Goal: Task Accomplishment & Management: Manage account settings

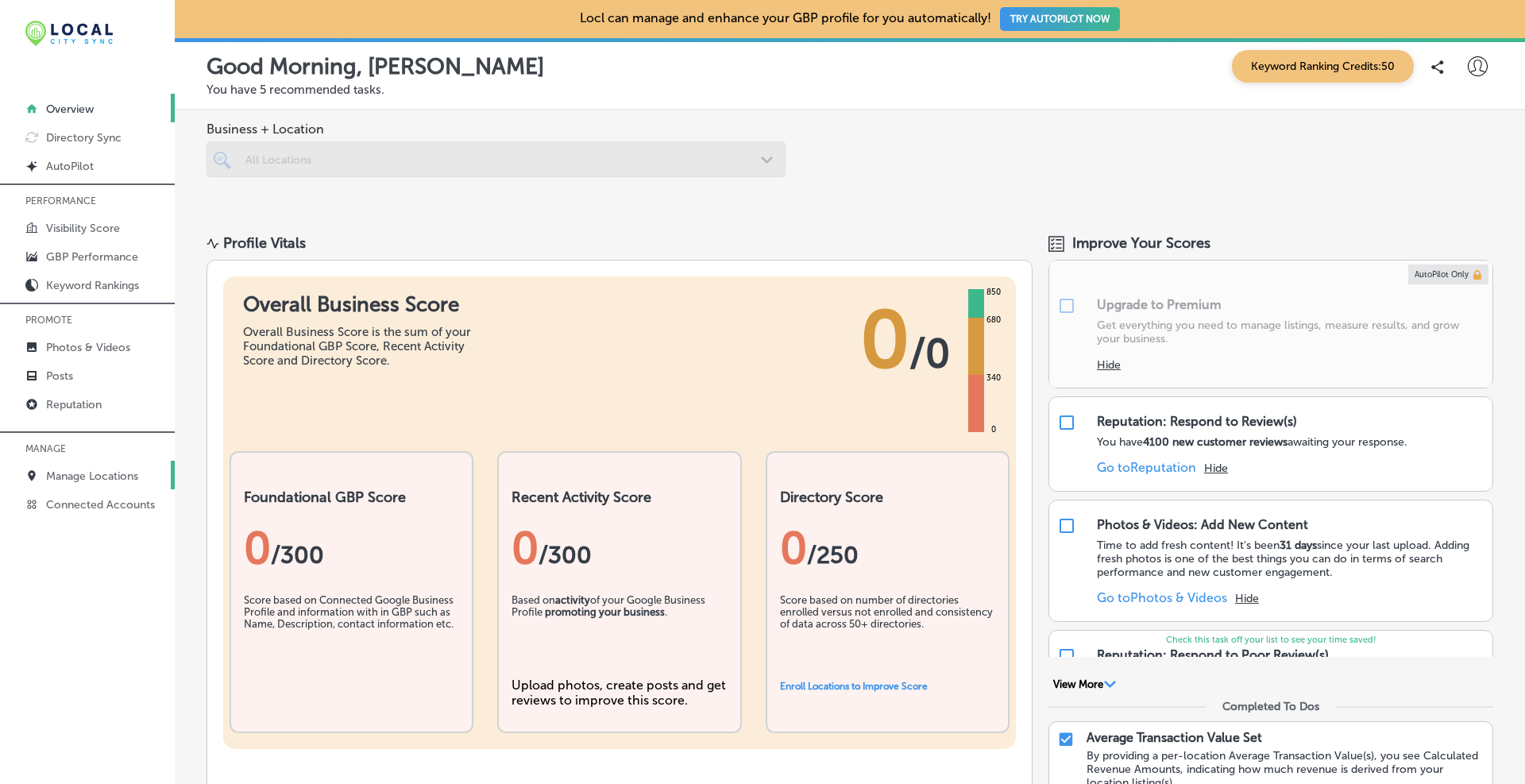
click at [101, 468] on link "Manage Locations" at bounding box center [88, 474] width 175 height 28
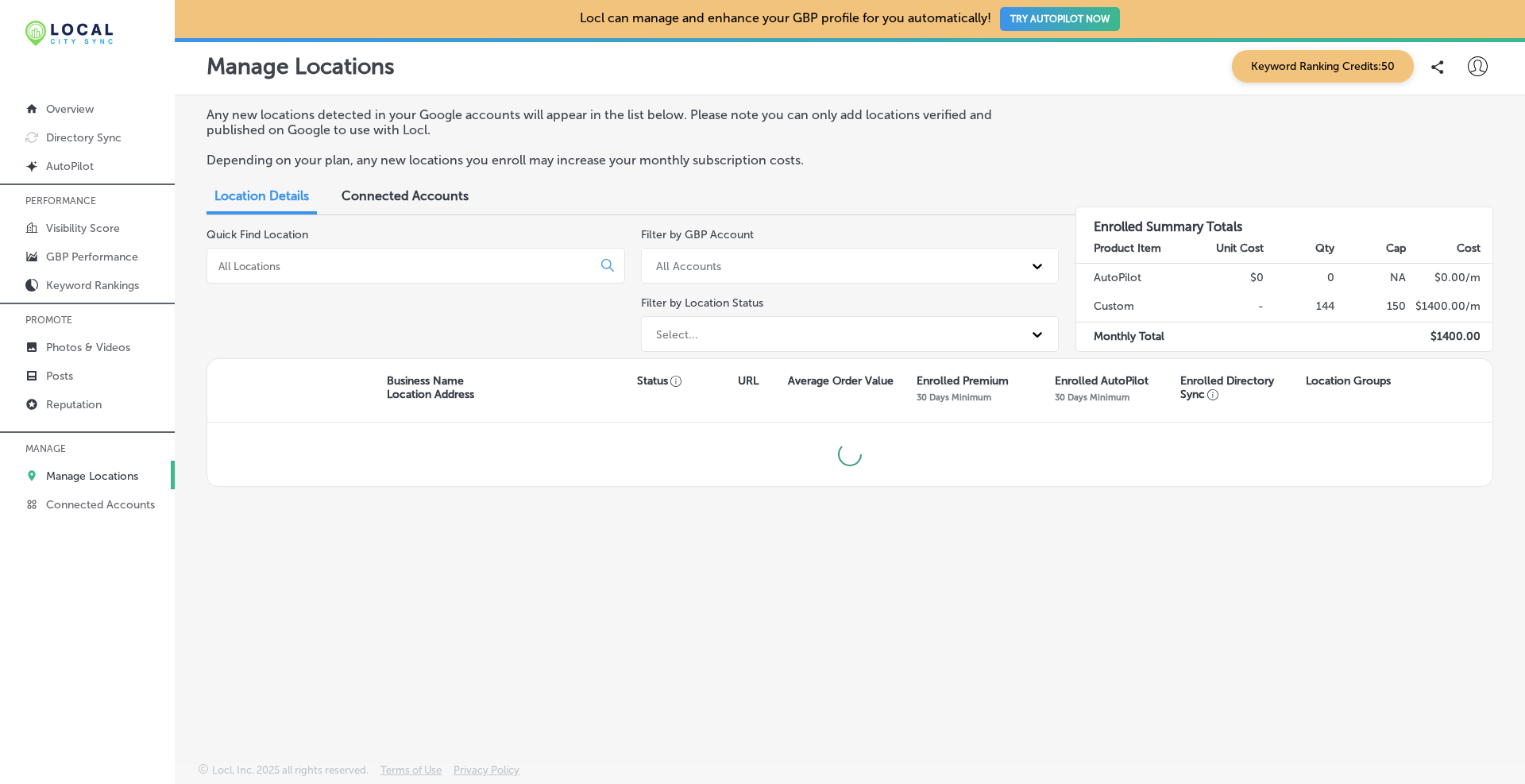
click at [280, 256] on div at bounding box center [415, 265] width 419 height 36
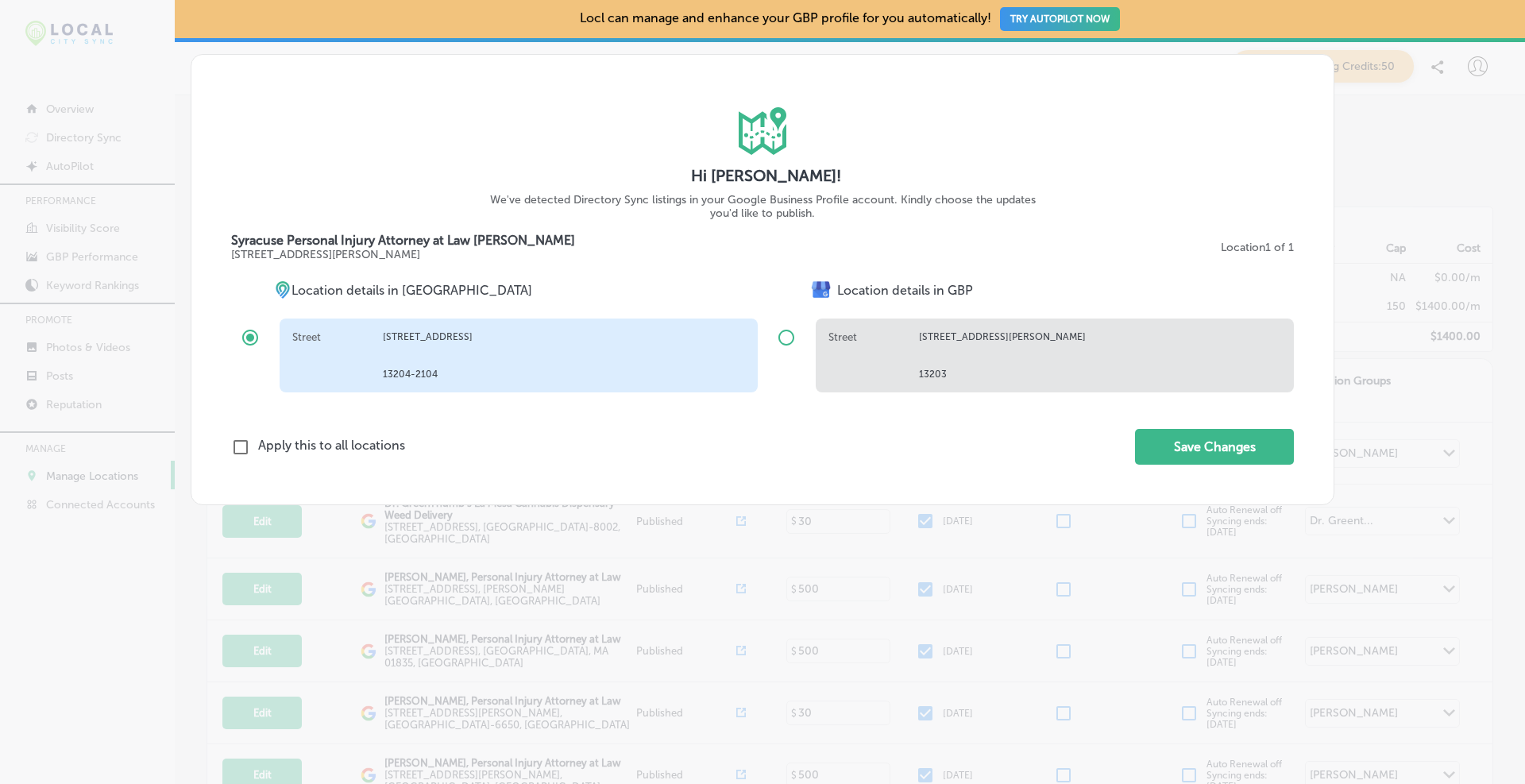
click at [788, 345] on input "radio" at bounding box center [786, 337] width 38 height 38
radio input "true"
radio input "false"
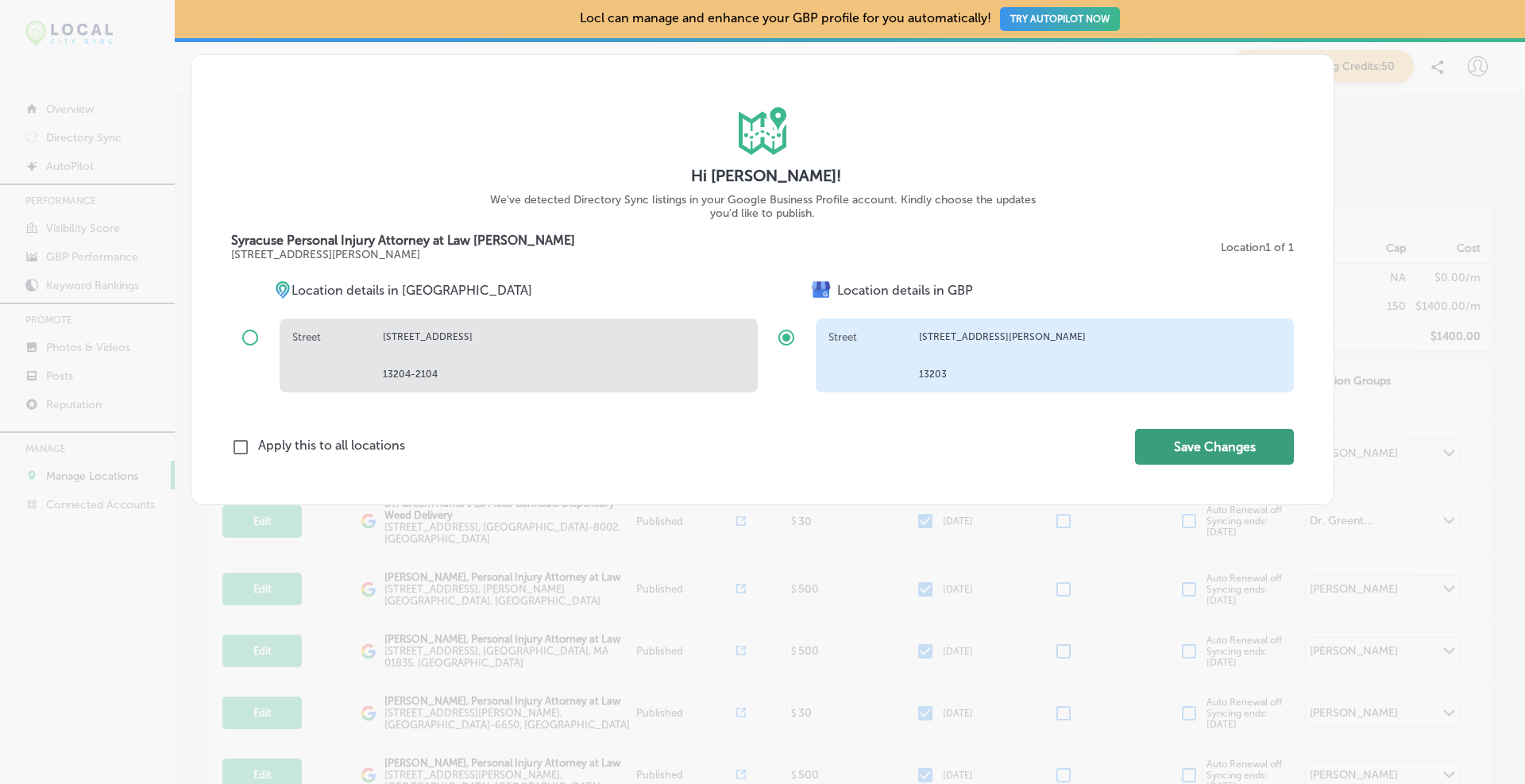
click at [1241, 447] on button "Save Changes" at bounding box center [1215, 446] width 159 height 36
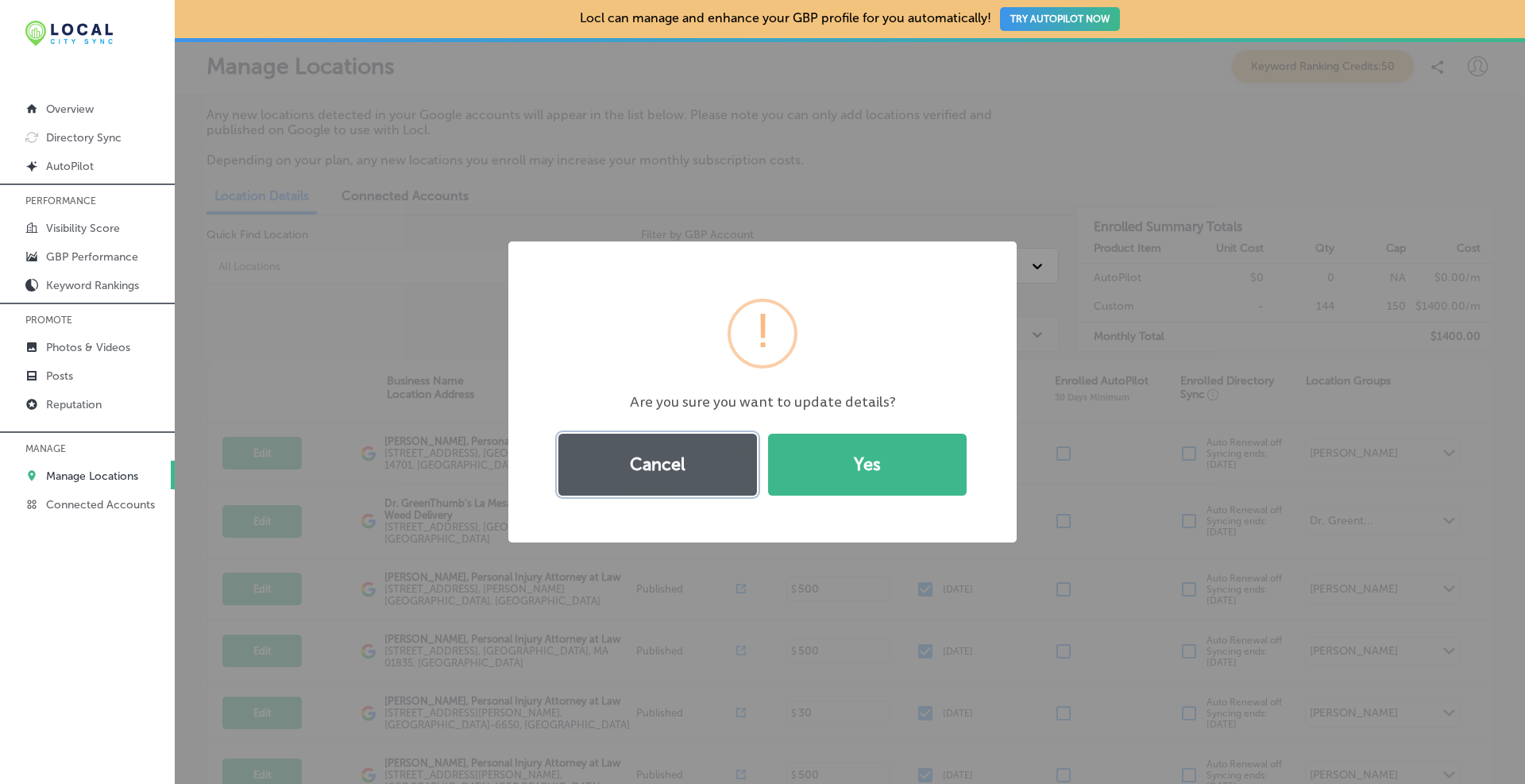
click at [698, 471] on button "Cancel" at bounding box center [658, 465] width 199 height 62
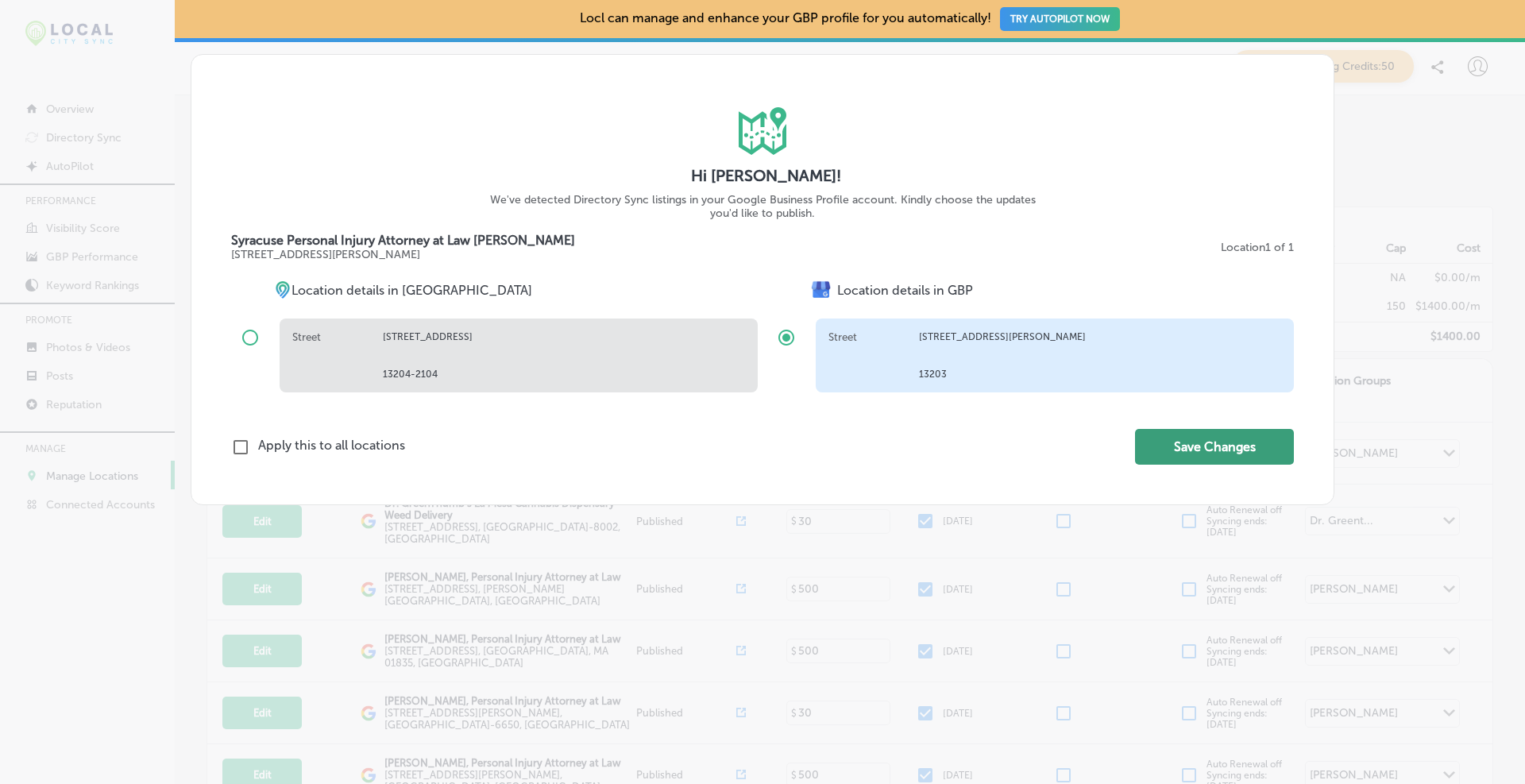
click at [1186, 446] on button "Save Changes" at bounding box center [1215, 446] width 159 height 36
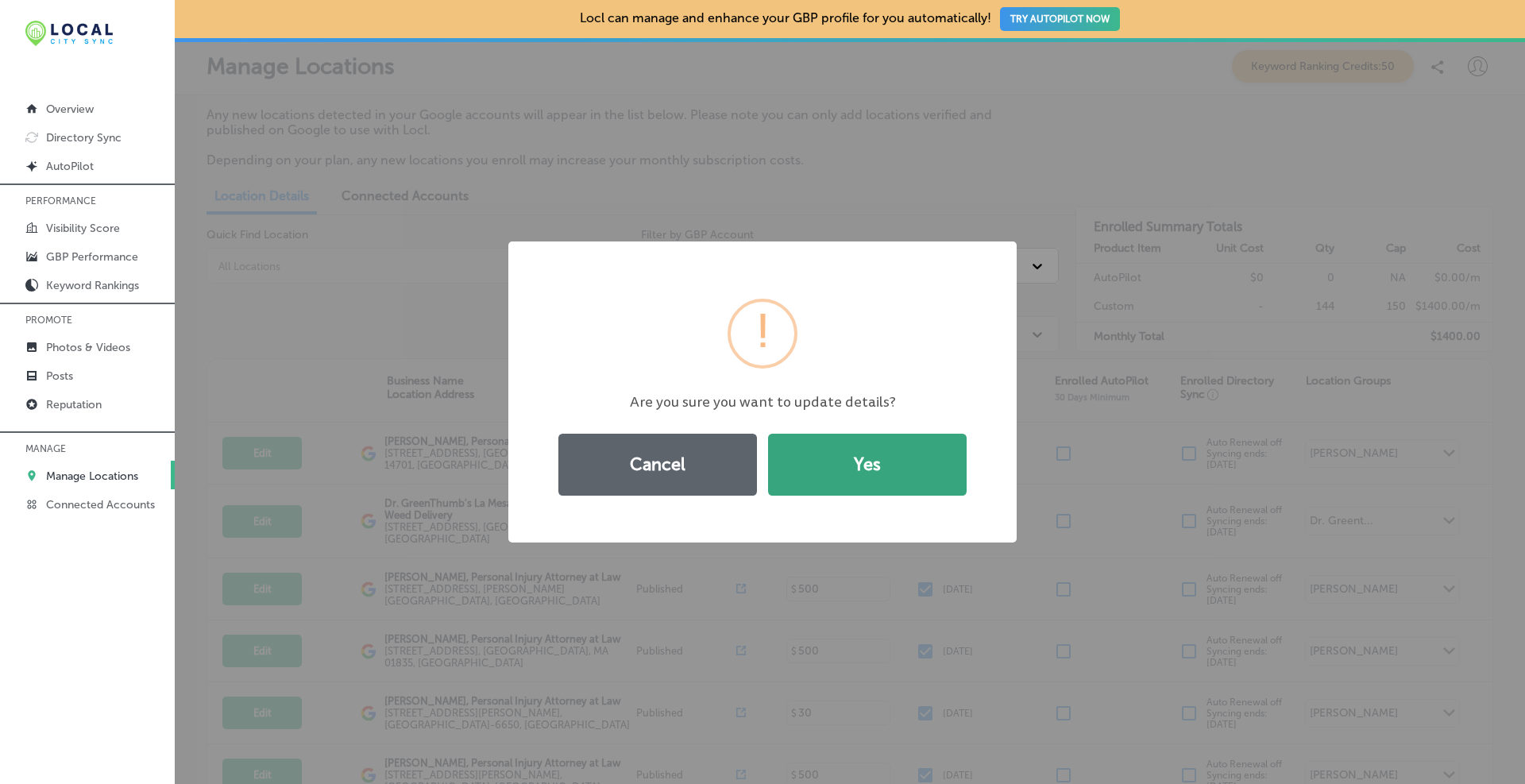
click at [915, 461] on button "Yes" at bounding box center [867, 465] width 199 height 62
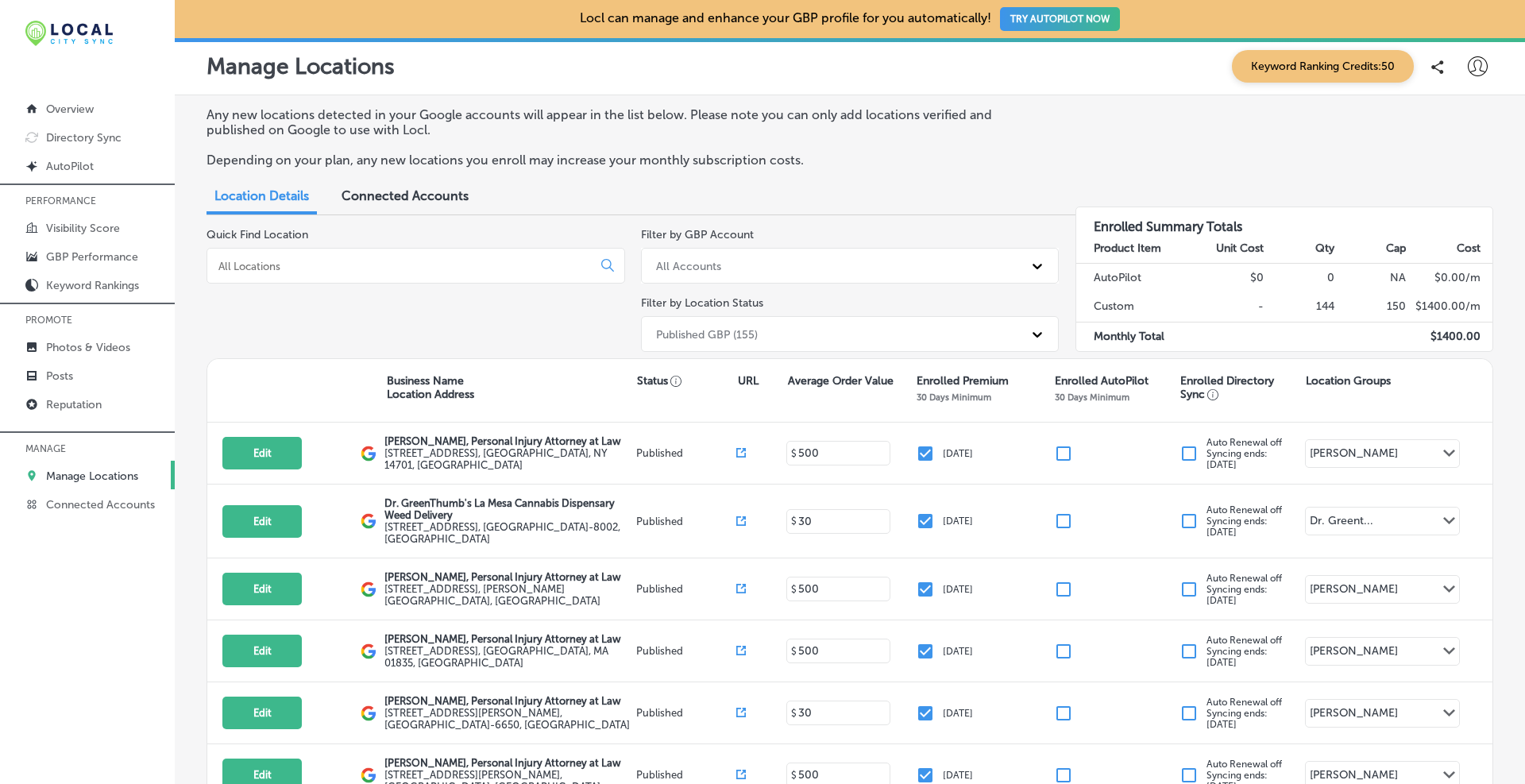
click at [55, 479] on p "Manage Locations" at bounding box center [92, 476] width 92 height 14
click at [251, 253] on div at bounding box center [415, 265] width 419 height 36
click at [271, 267] on input at bounding box center [403, 266] width 372 height 15
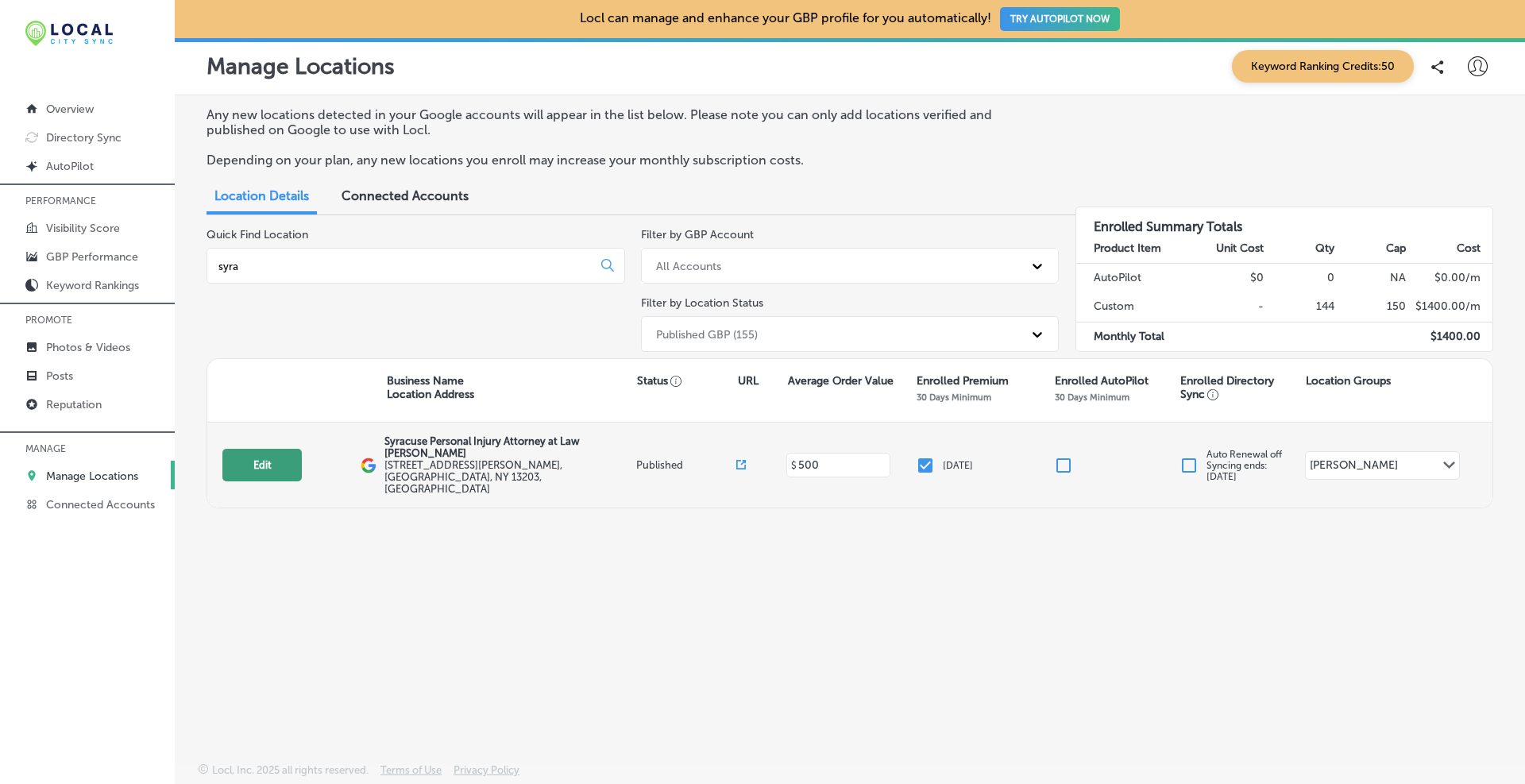
type input "syra"
click at [279, 449] on button "Edit" at bounding box center [262, 465] width 79 height 33
select select "US"
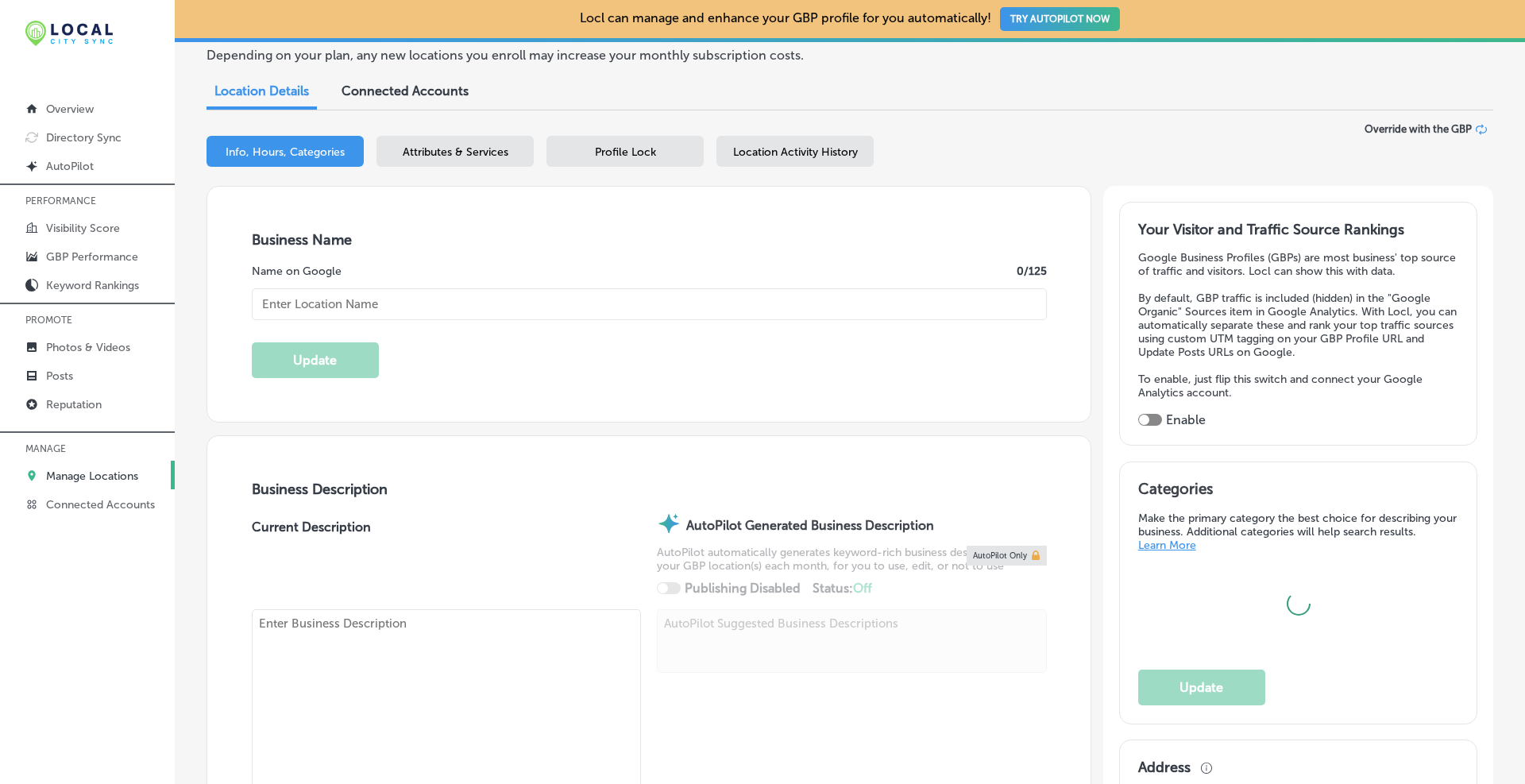
type input "Syracuse Personal Injury Attorney at Law [PERSON_NAME]"
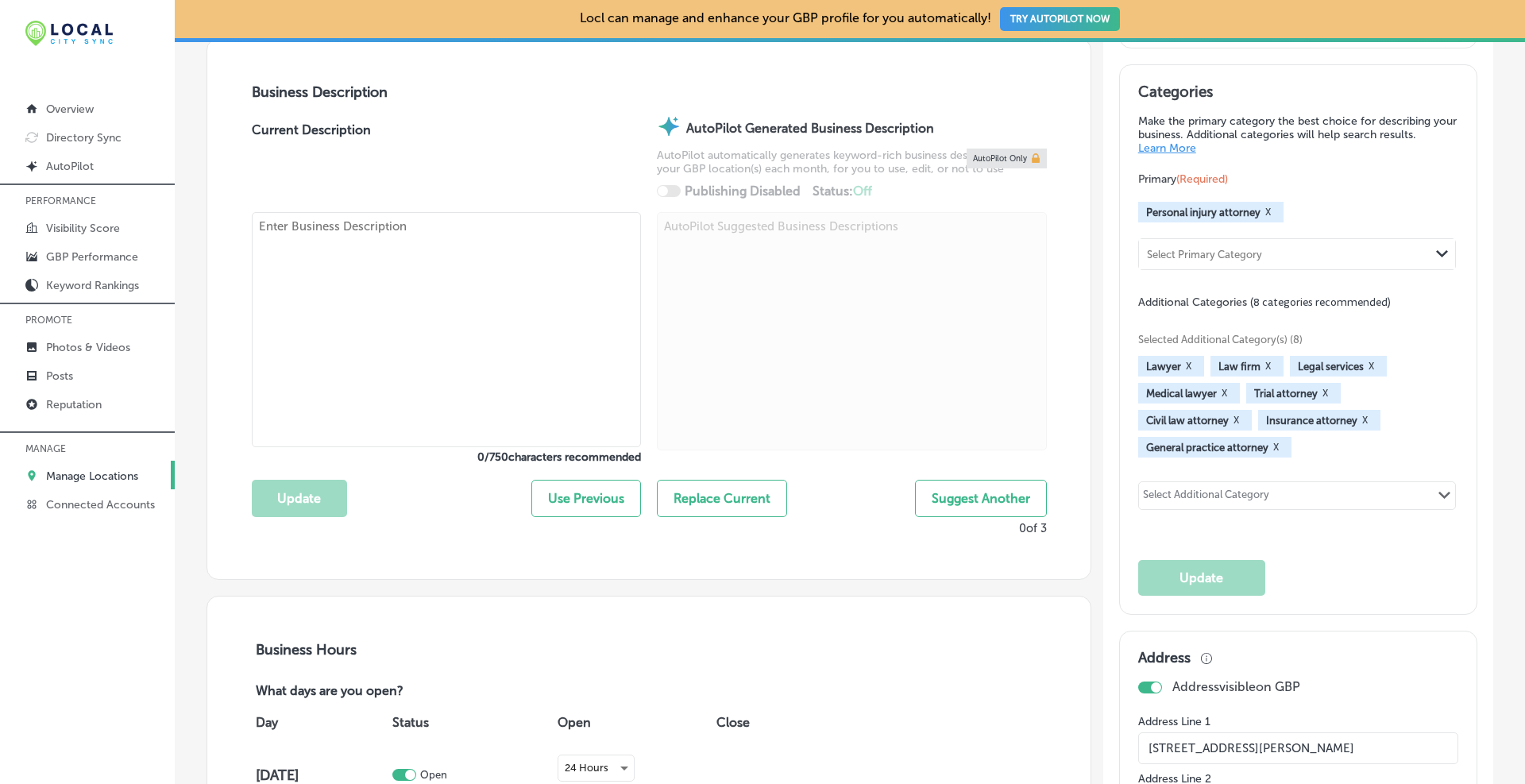
type input "[STREET_ADDRESS][PERSON_NAME]"
type input "[GEOGRAPHIC_DATA]"
type input "13203"
type input "US"
type input "[URL][DOMAIN_NAME]"
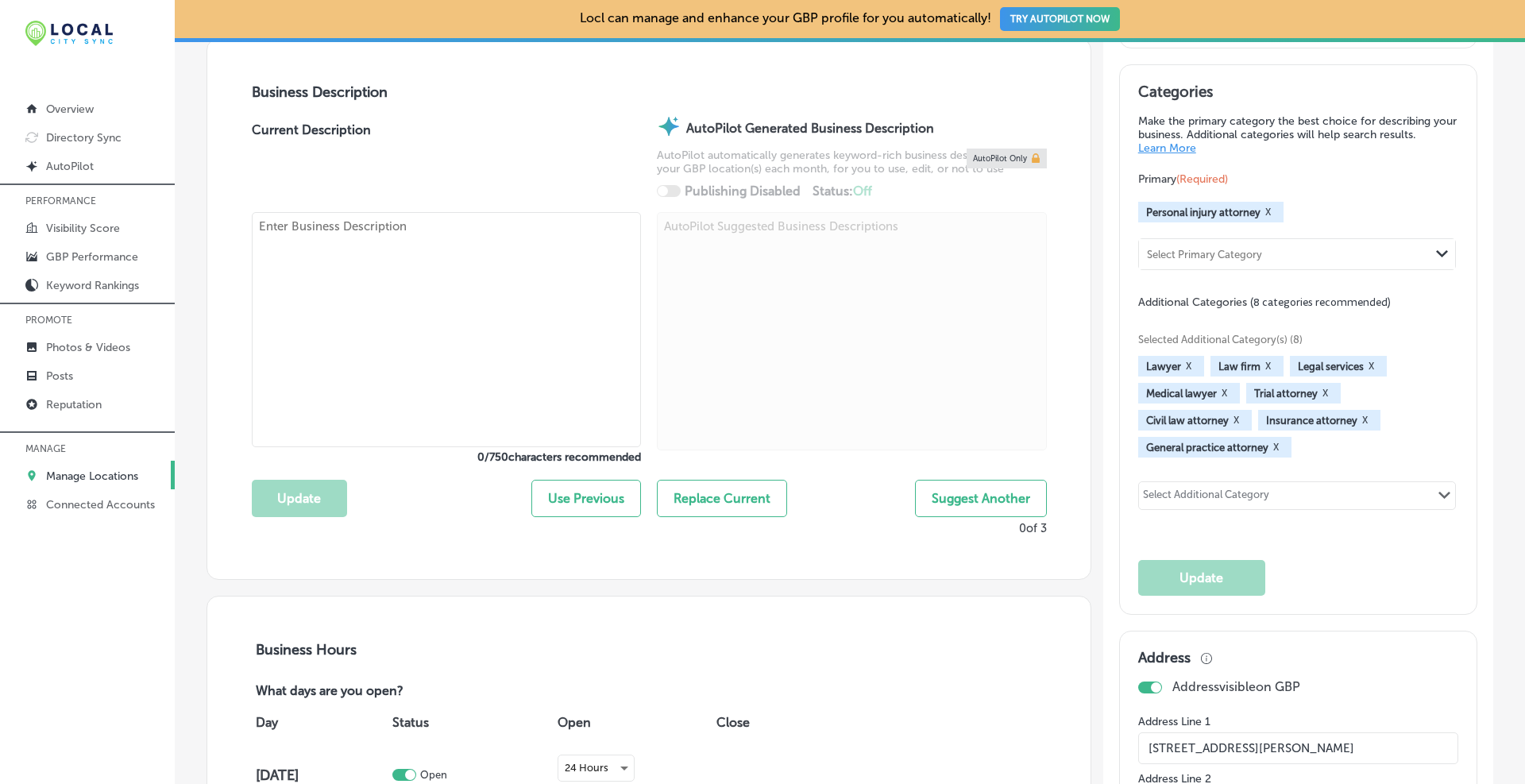
type textarea "Syracuse personal injury attorneys at [PERSON_NAME] at Law are the best at what…"
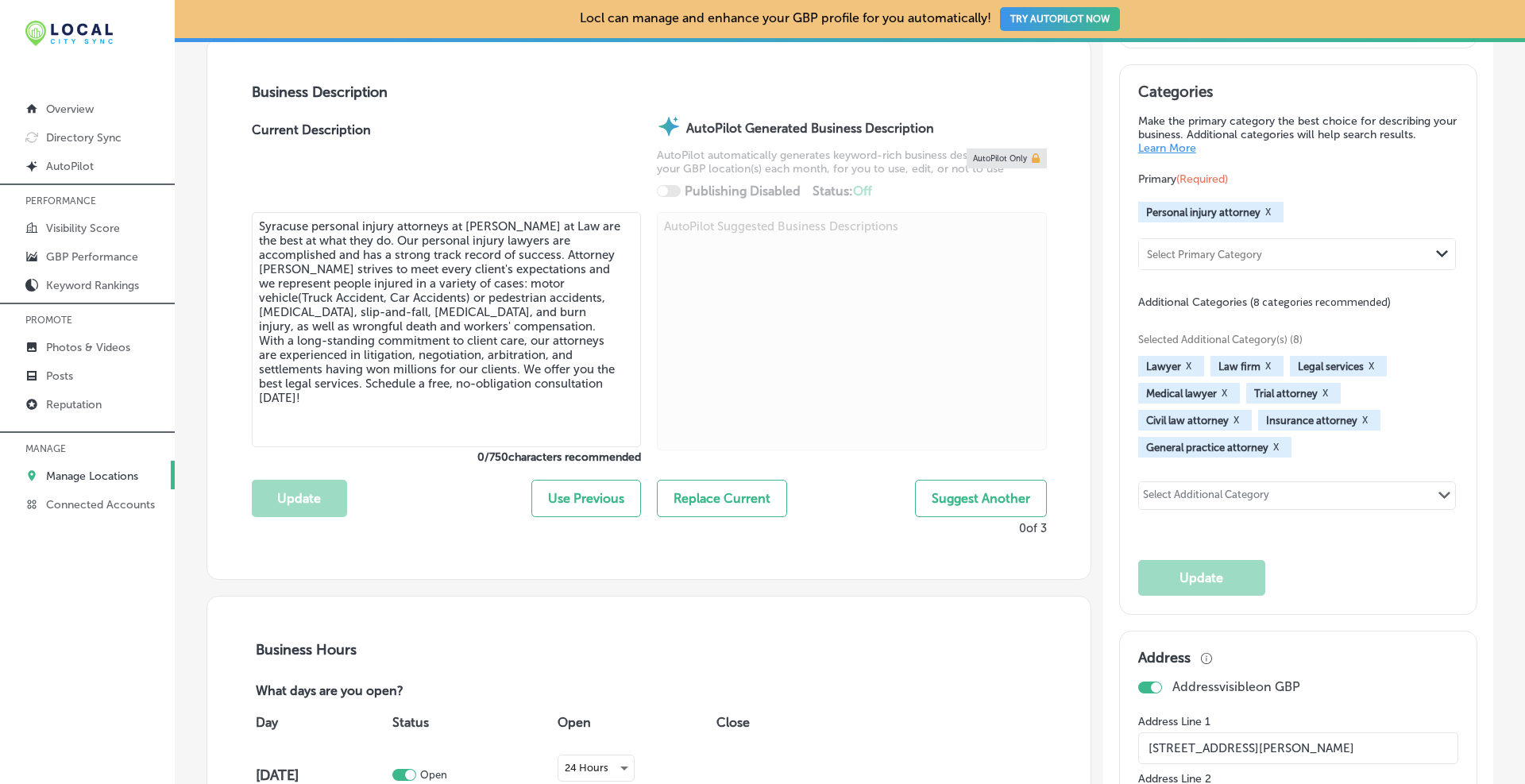
type input "[PHONE_NUMBER]"
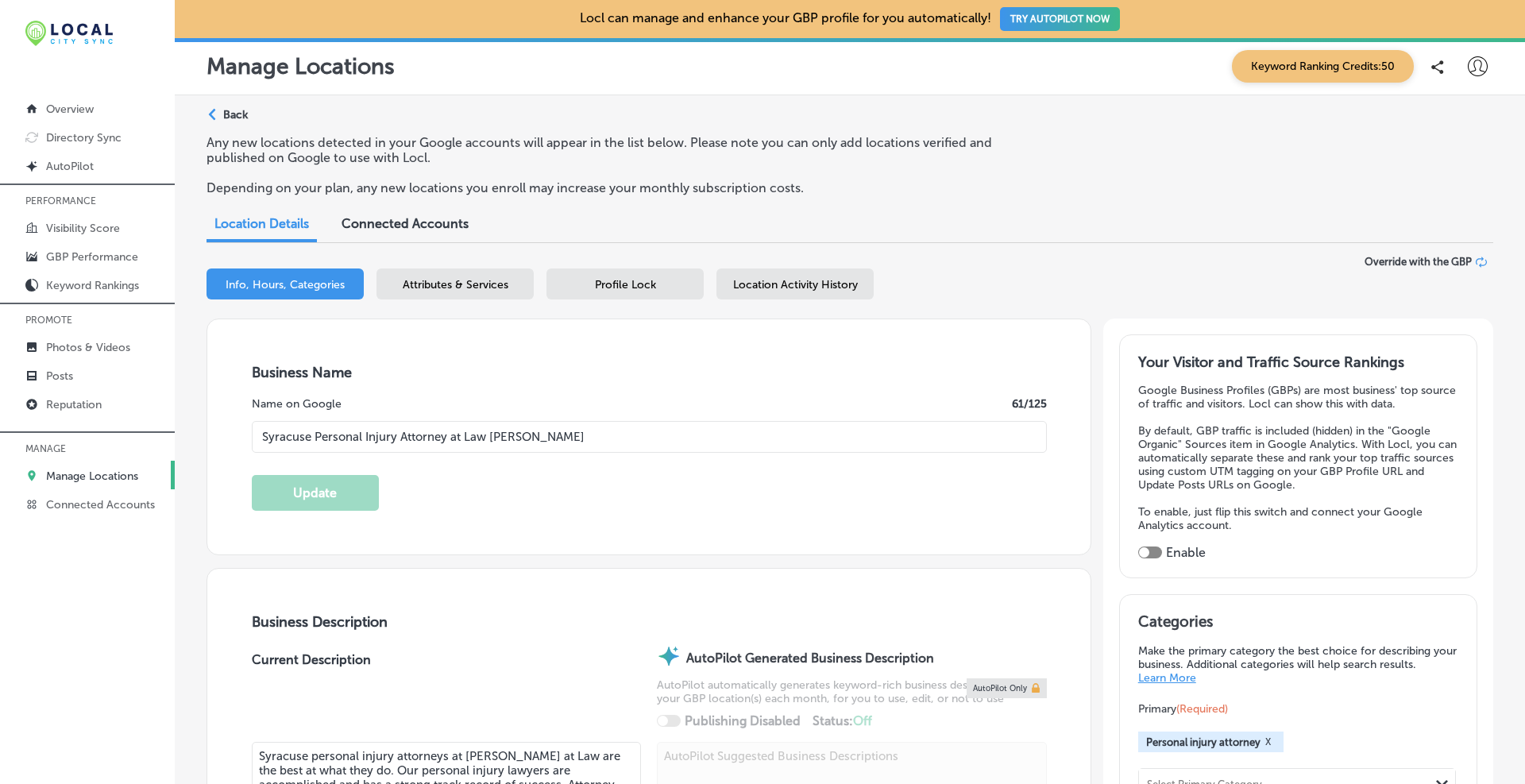
click at [653, 281] on span "Profile Lock" at bounding box center [625, 284] width 61 height 14
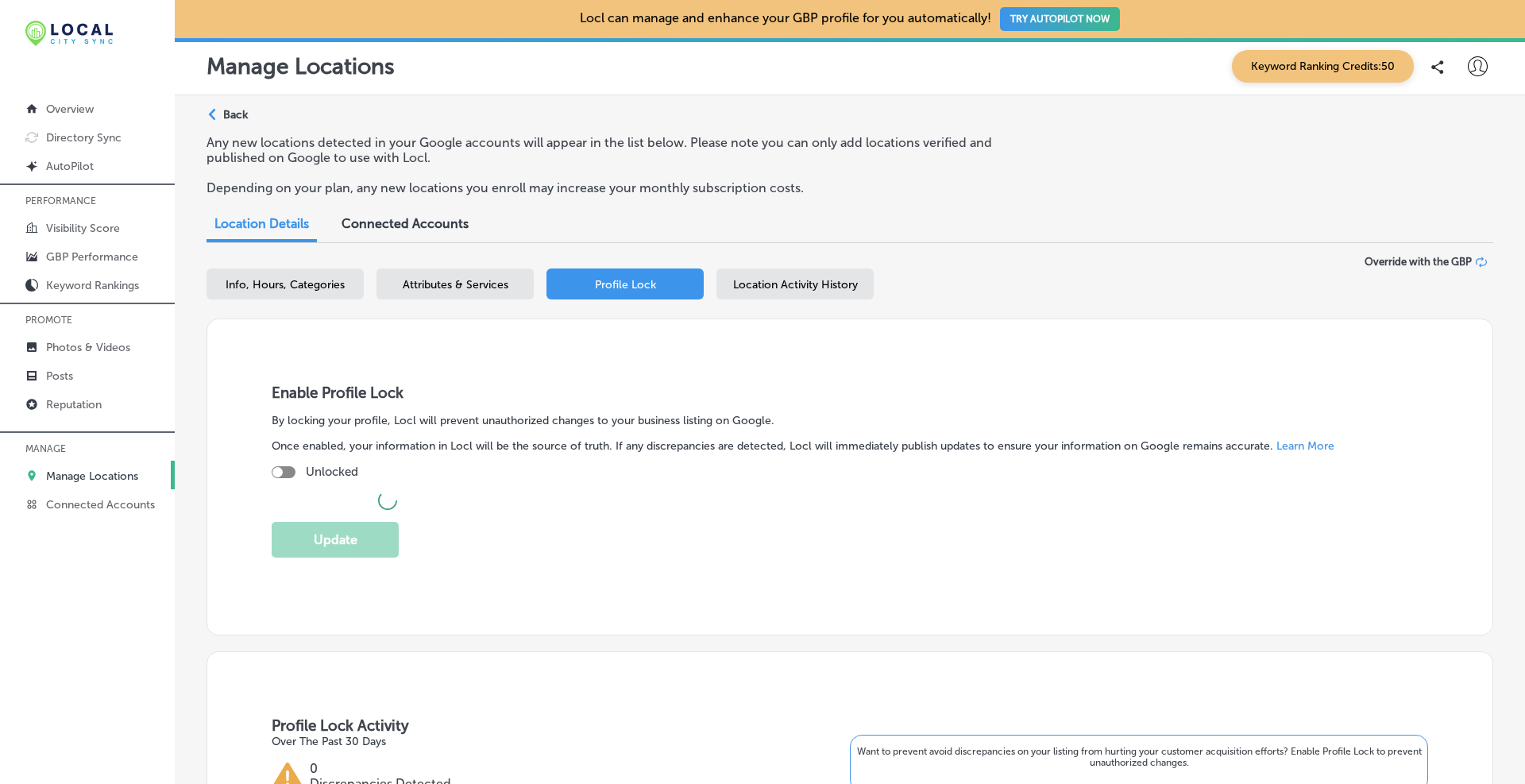
checkbox input "true"
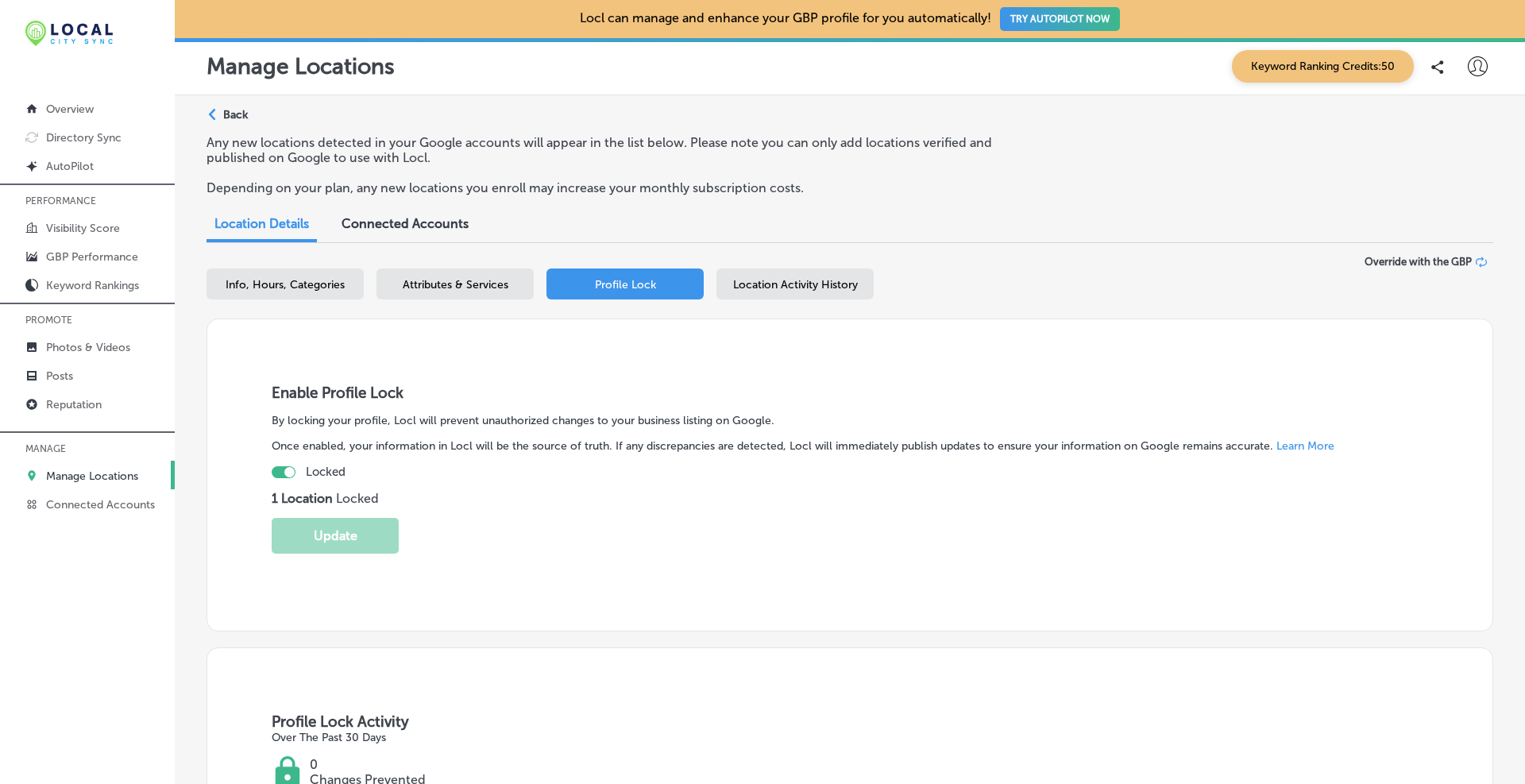
click at [762, 280] on span "Location Activity History" at bounding box center [795, 284] width 125 height 14
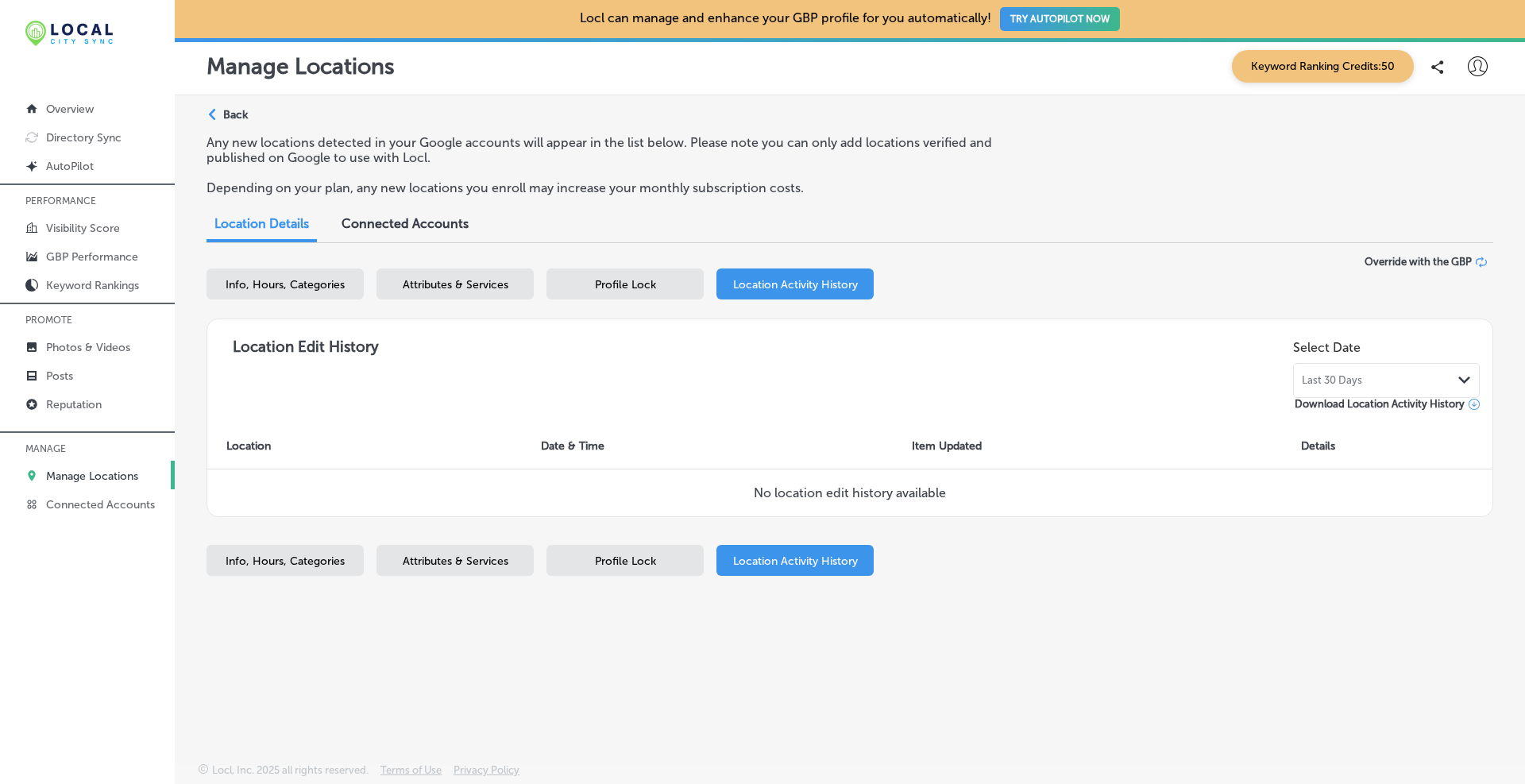
click at [601, 275] on div "Profile Lock" at bounding box center [625, 284] width 157 height 31
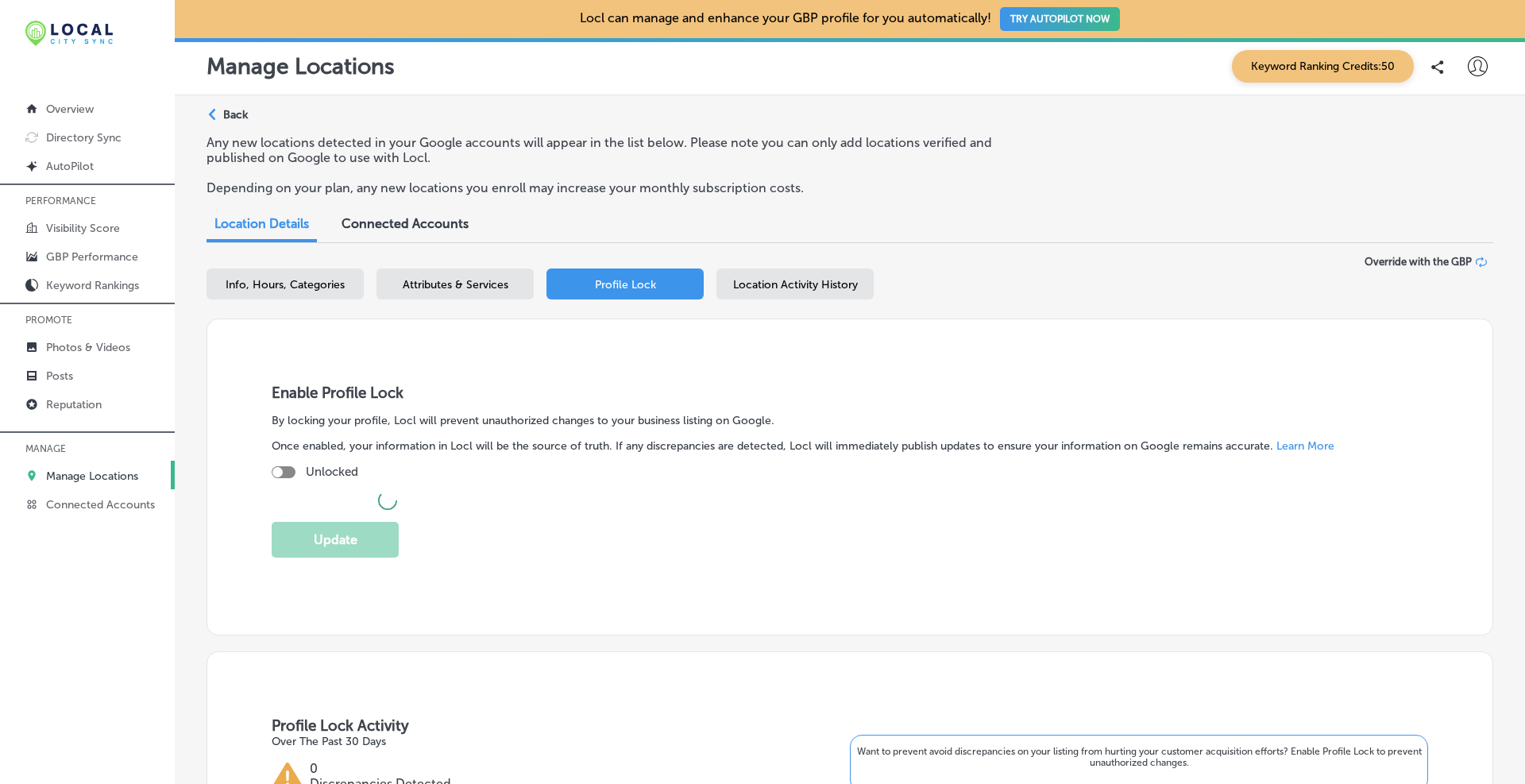
checkbox input "true"
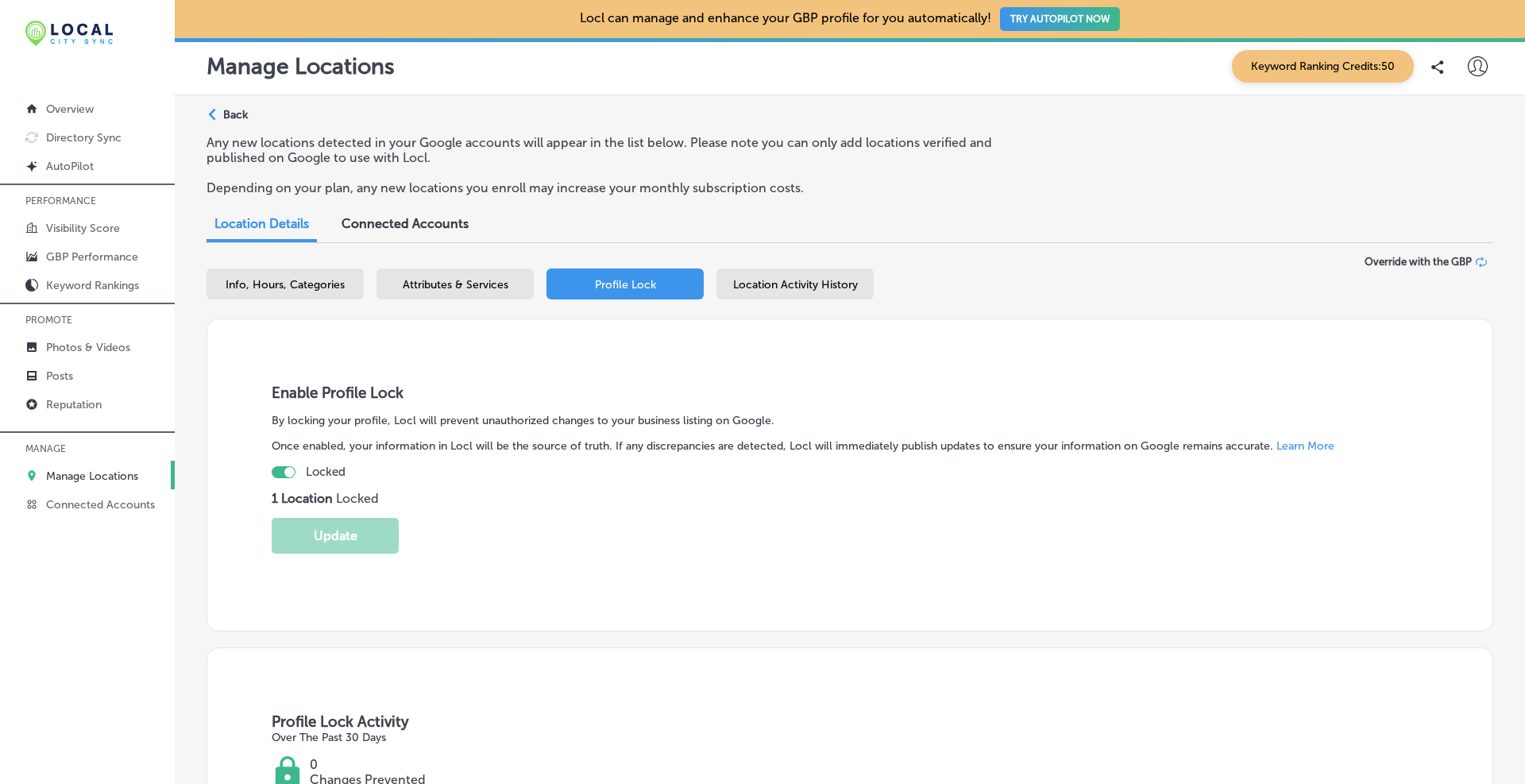
click at [477, 286] on span "Attributes & Services" at bounding box center [456, 284] width 106 height 14
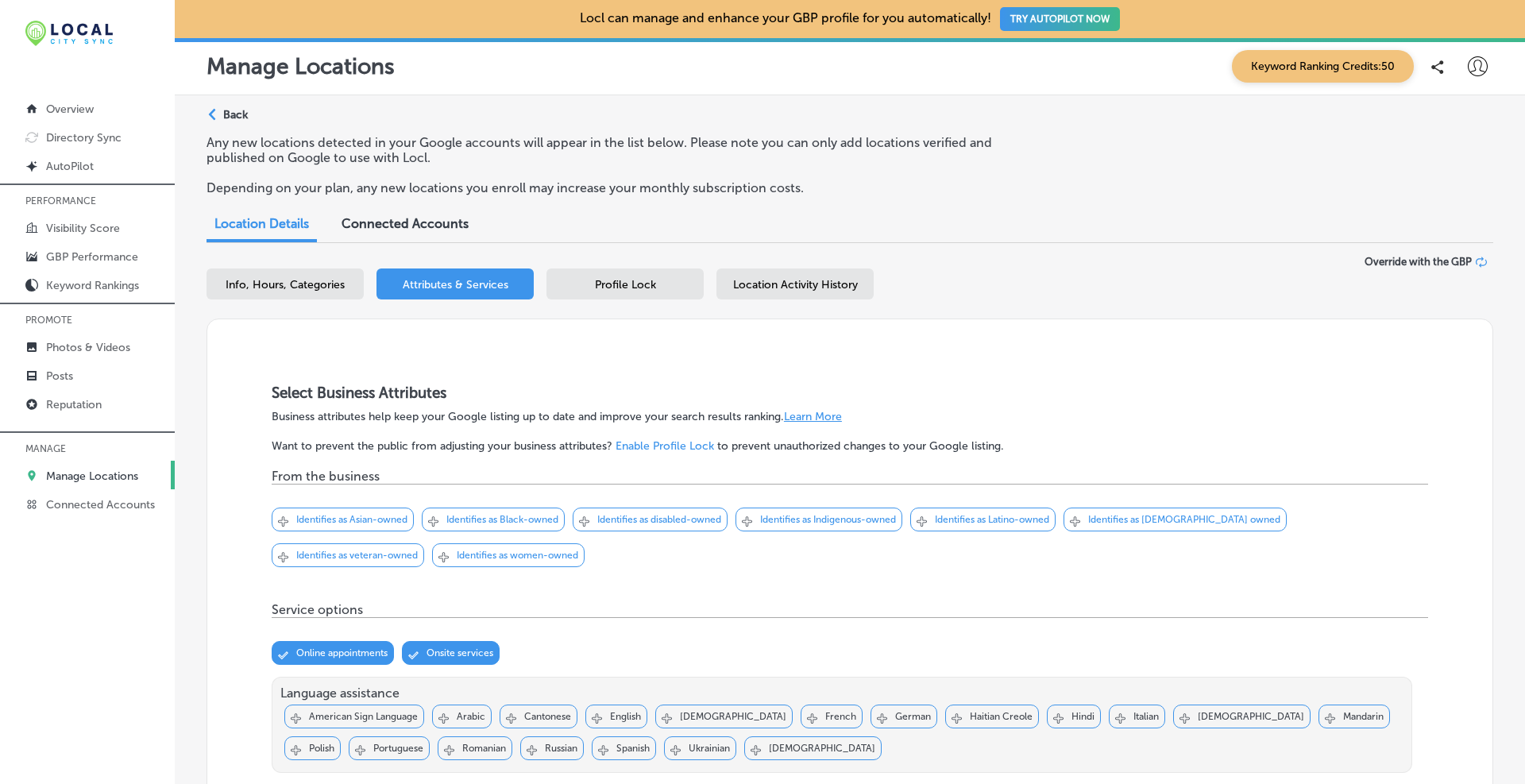
click at [301, 283] on span "Info, Hours, Categories" at bounding box center [285, 284] width 119 height 14
select select "US"
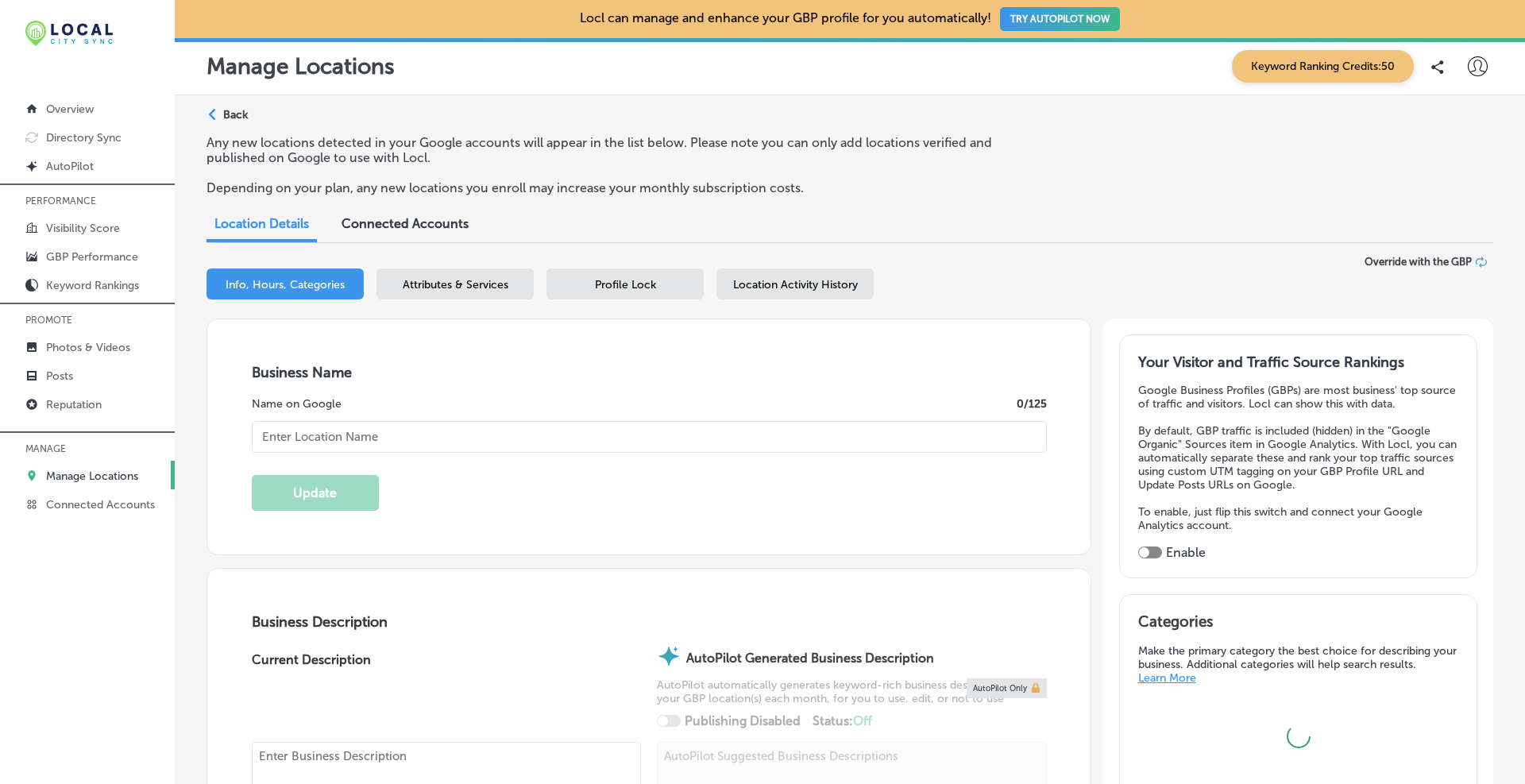
type input "Syracuse Personal Injury Attorney at Law [PERSON_NAME]"
type input "[STREET_ADDRESS][PERSON_NAME]"
type input "[GEOGRAPHIC_DATA]"
type input "13203"
type input "US"
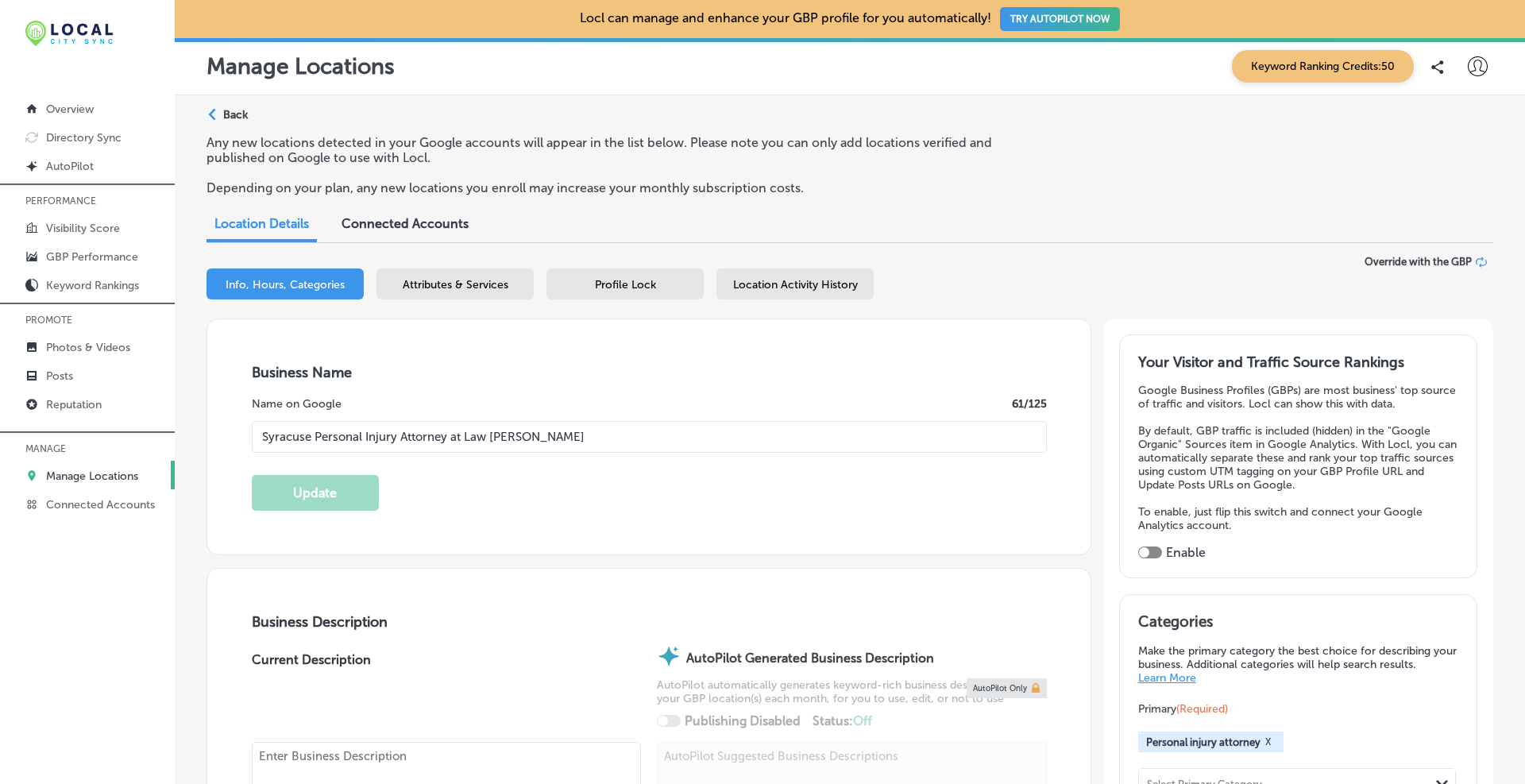
type input "[URL][DOMAIN_NAME]"
type textarea "Syracuse personal injury attorneys at [PERSON_NAME] at Law are the best at what…"
type input "[PHONE_NUMBER]"
